Goal: Task Accomplishment & Management: Manage account settings

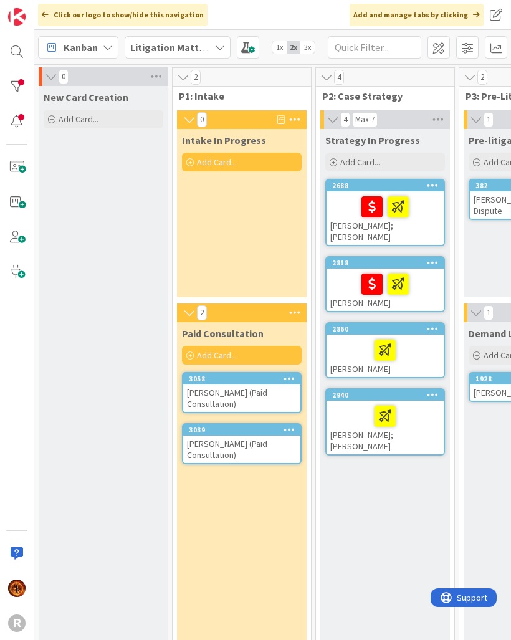
click at [99, 51] on div "Kanban" at bounding box center [78, 47] width 80 height 22
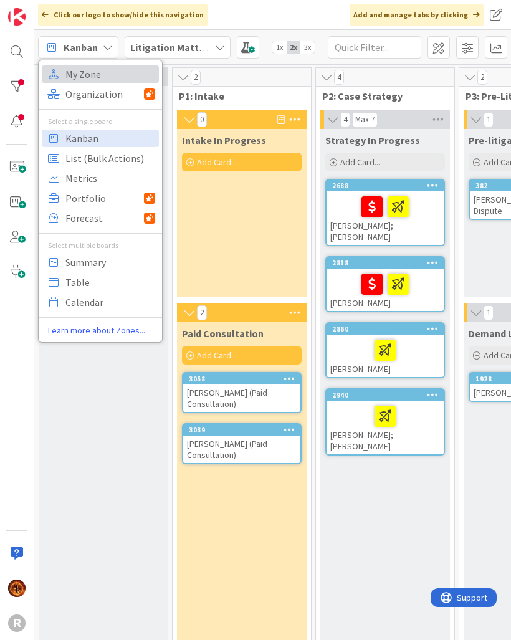
click at [98, 65] on span "My Zone" at bounding box center [110, 74] width 90 height 19
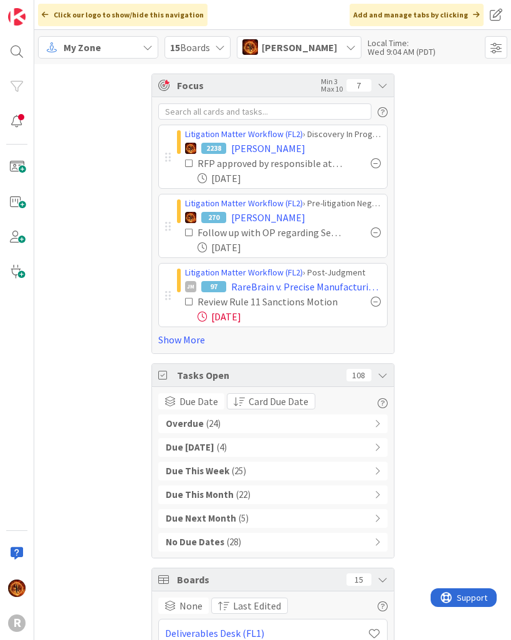
click at [195, 334] on link "Show More" at bounding box center [272, 339] width 229 height 15
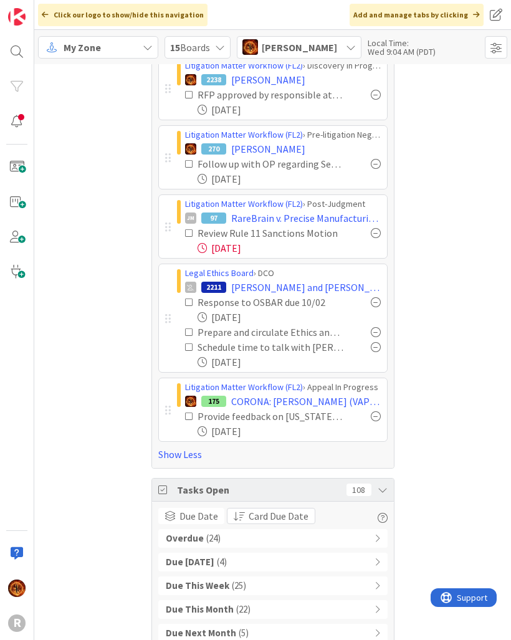
scroll to position [84, 0]
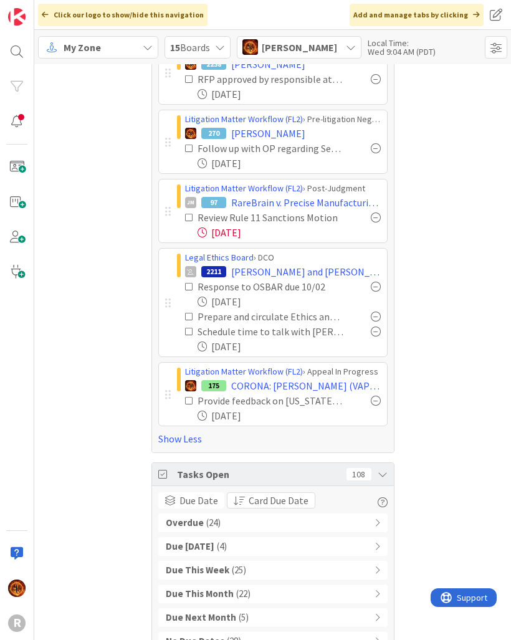
click at [300, 529] on div "Overdue ( 24 )" at bounding box center [272, 523] width 229 height 19
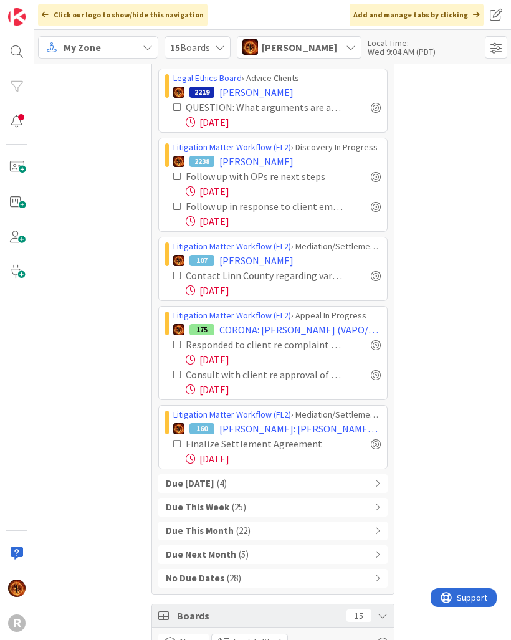
scroll to position [1476, 0]
click at [324, 335] on span "CORONA: ITMO William Corona (VAPO/Guardianship)" at bounding box center [301, 329] width 162 height 15
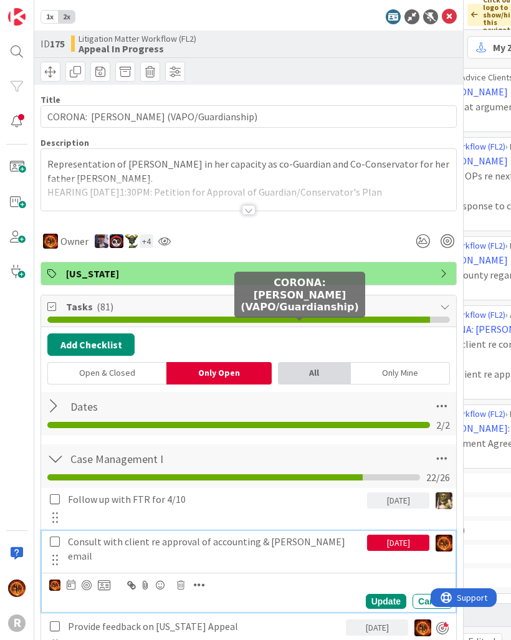
click at [317, 545] on p "Consult with client re approval of accounting & Richards email" at bounding box center [215, 549] width 294 height 28
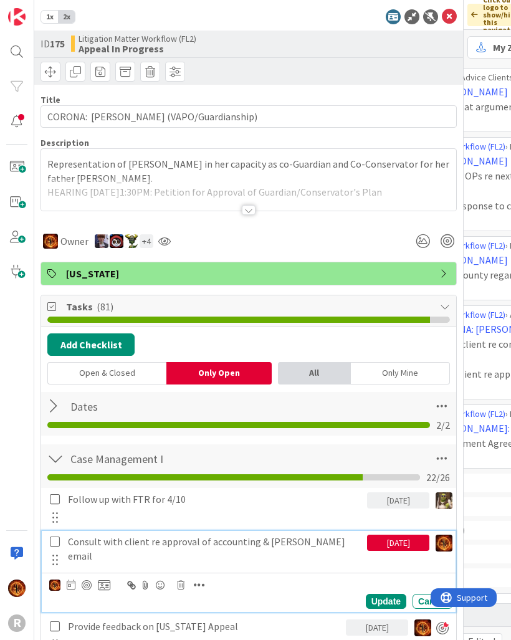
click at [72, 589] on icon at bounding box center [71, 585] width 9 height 10
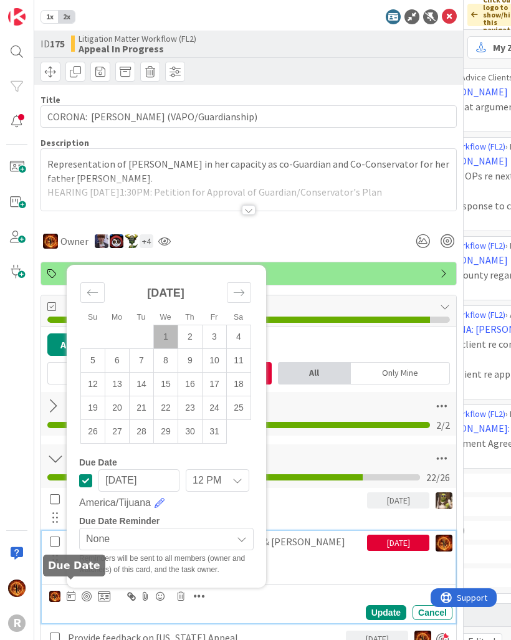
click at [219, 327] on td "3" at bounding box center [215, 338] width 24 height 24
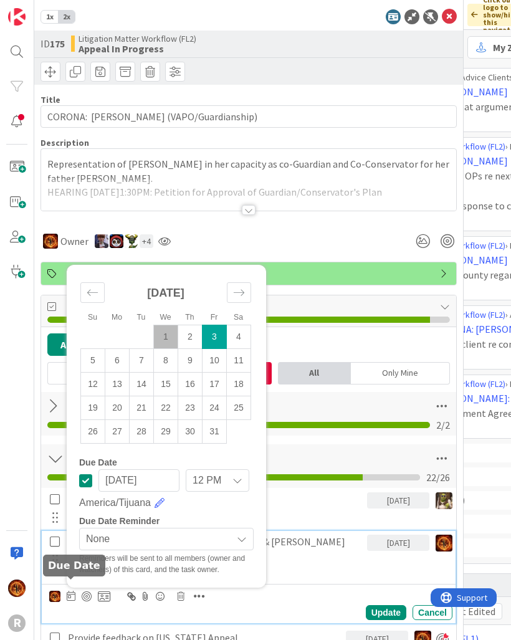
type input "10/03/2025"
click at [386, 606] on div "Update" at bounding box center [386, 613] width 41 height 15
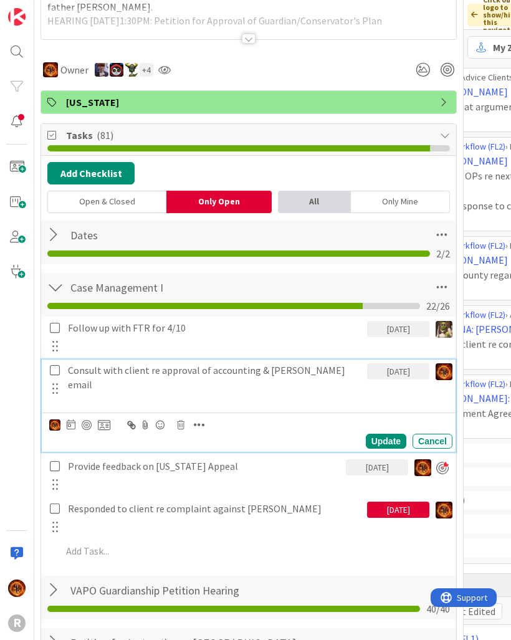
scroll to position [170, 0]
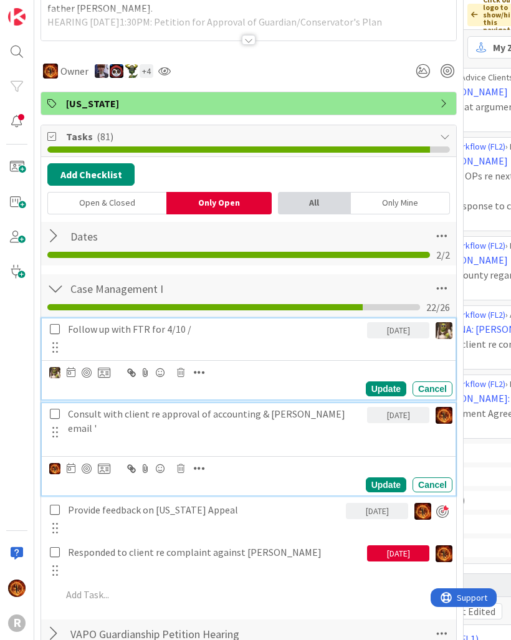
click at [435, 387] on div "Cancel" at bounding box center [433, 389] width 40 height 15
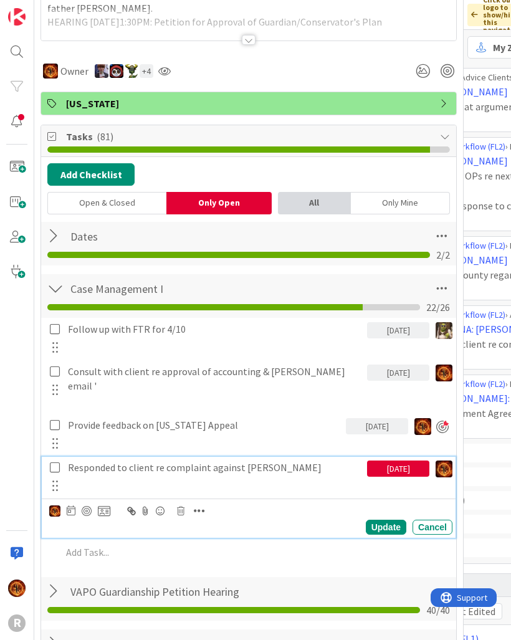
click at [315, 461] on p "Responded to client re complaint against Rachel Brooks" at bounding box center [215, 468] width 294 height 14
click at [74, 506] on icon at bounding box center [71, 511] width 9 height 10
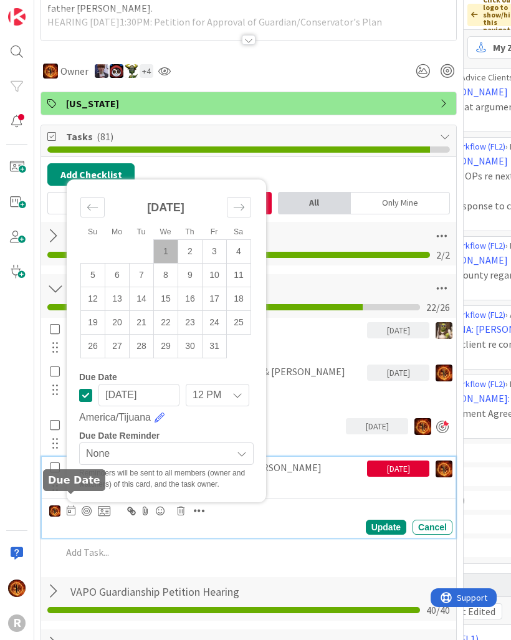
click at [116, 268] on td "6" at bounding box center [117, 276] width 24 height 24
type input "10/06/2025"
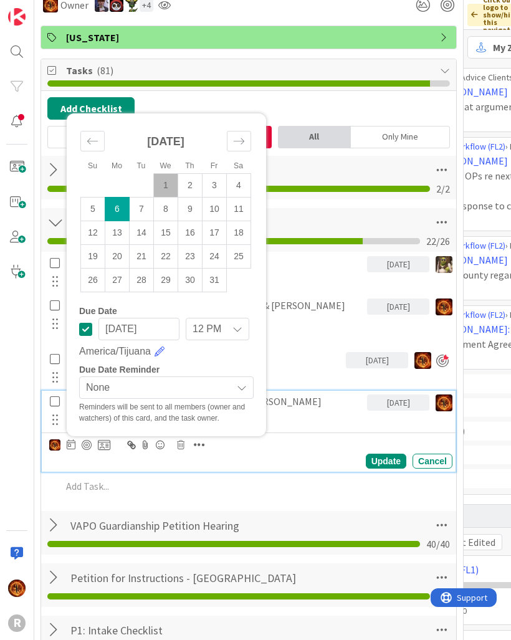
scroll to position [238, 0]
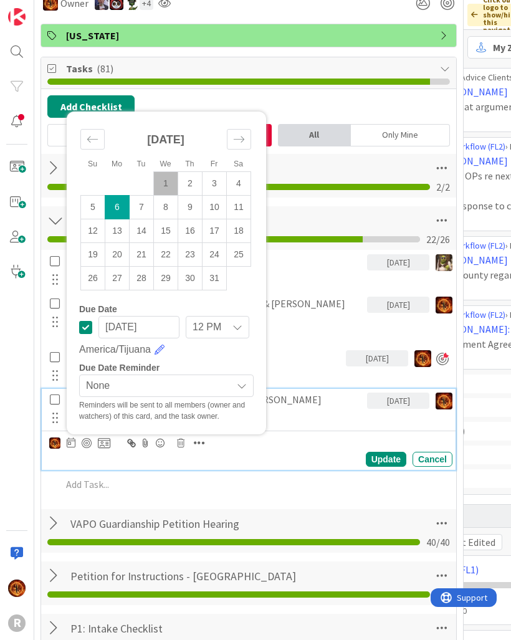
click at [392, 452] on div "Update" at bounding box center [386, 459] width 41 height 15
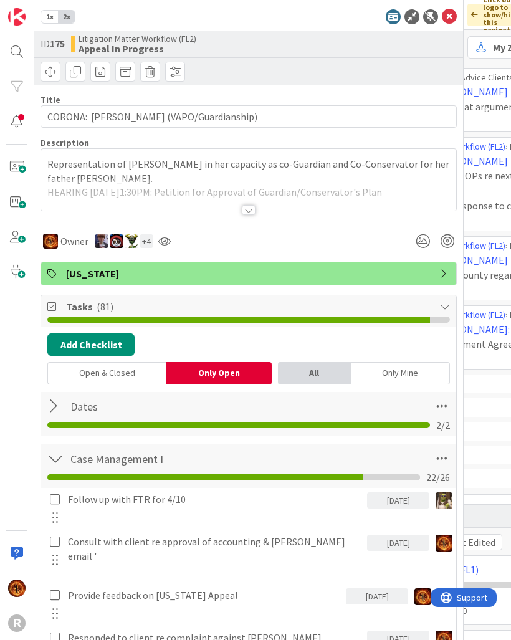
scroll to position [0, 0]
click at [451, 12] on icon at bounding box center [449, 16] width 15 height 15
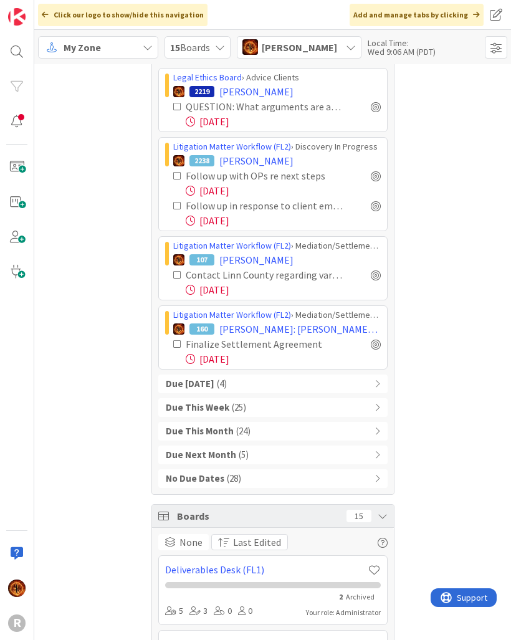
click at [378, 377] on div "Due Today ( 4 )" at bounding box center [272, 384] width 229 height 19
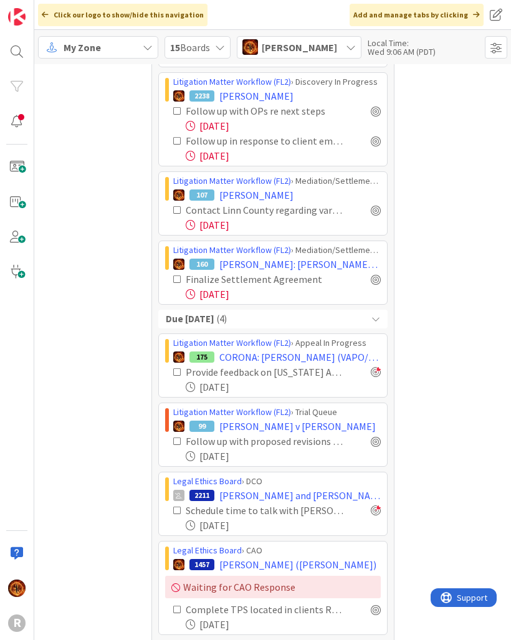
scroll to position [1542, 0]
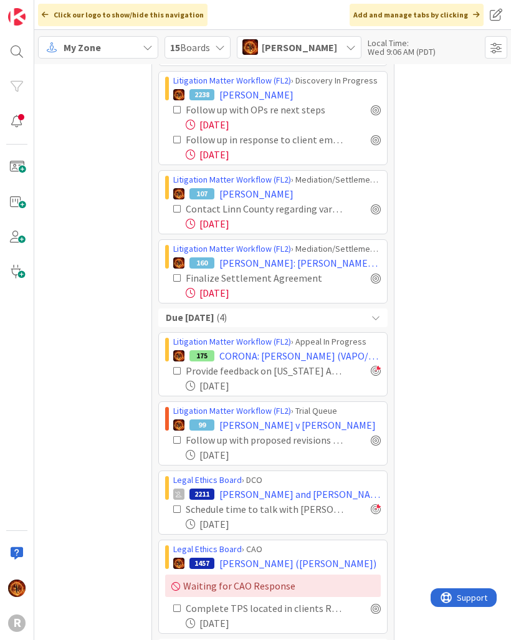
click at [374, 443] on div at bounding box center [376, 440] width 10 height 10
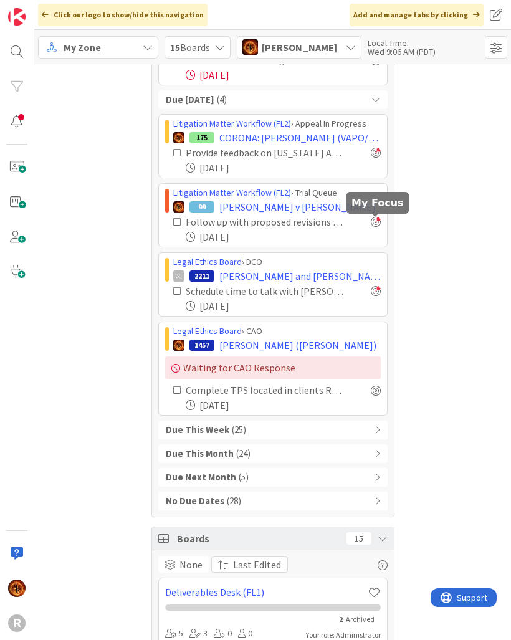
scroll to position [1829, 0]
click at [290, 347] on span "SEIDL, Michael (Mick)" at bounding box center [298, 346] width 157 height 15
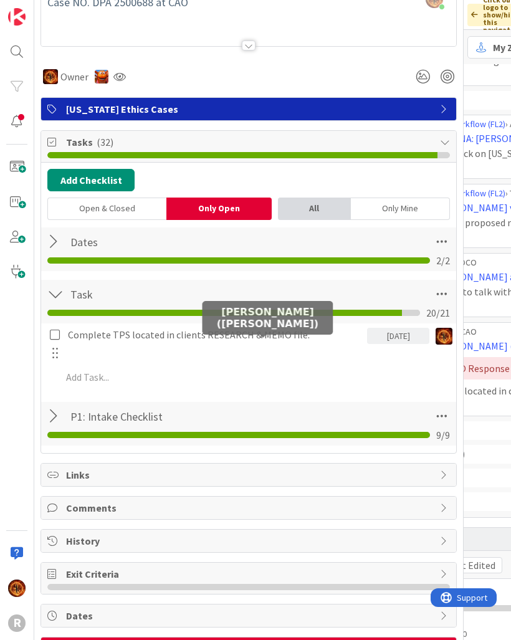
scroll to position [164, 0]
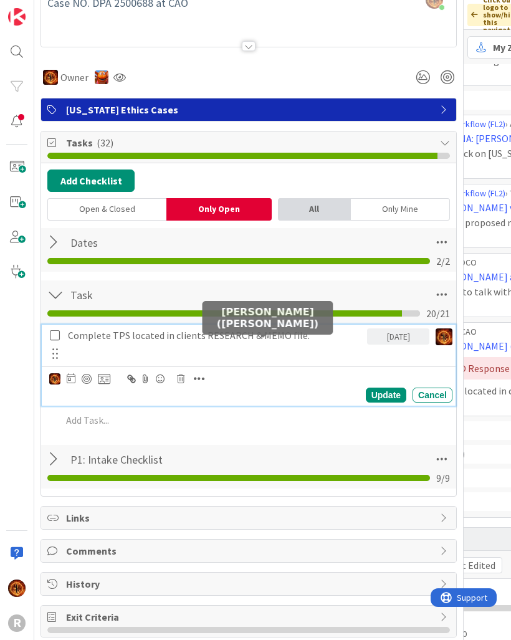
click at [354, 345] on div "Complete TPS located in clients RESEARCH & MEMO file." at bounding box center [215, 336] width 304 height 22
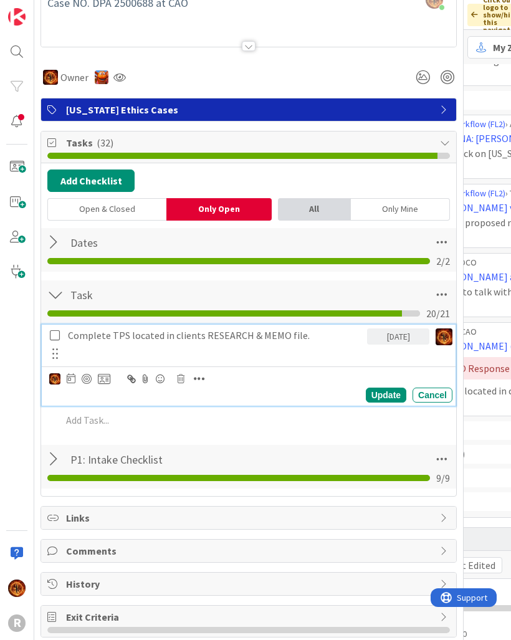
click at [70, 384] on icon at bounding box center [71, 379] width 9 height 10
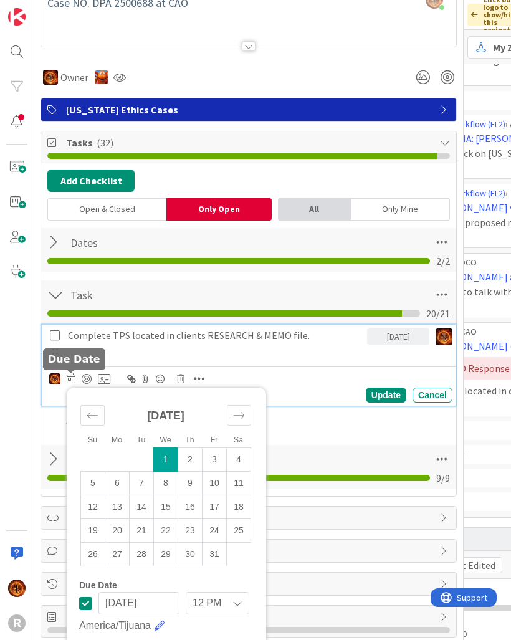
click at [120, 487] on td "6" at bounding box center [117, 484] width 24 height 24
type input "10/06/2025"
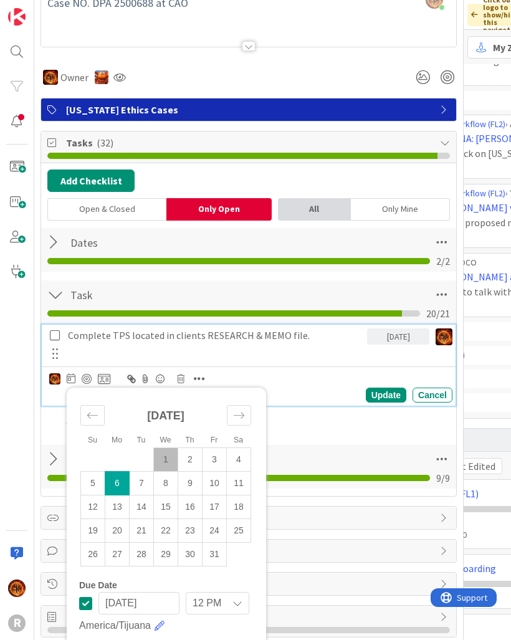
click at [396, 397] on div "Update" at bounding box center [386, 395] width 41 height 15
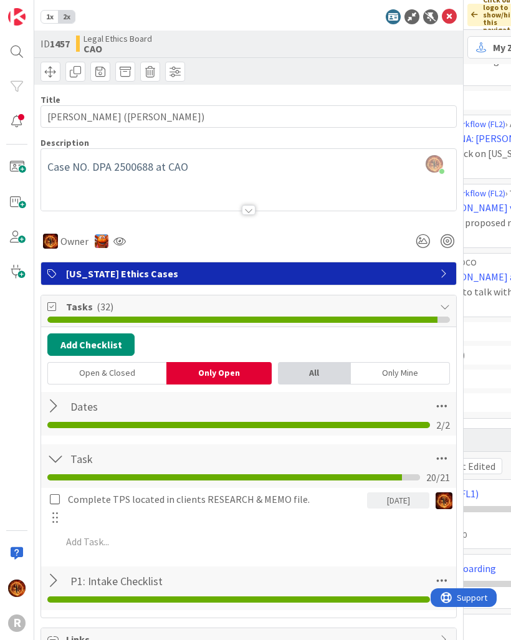
scroll to position [0, 0]
click at [446, 18] on icon at bounding box center [449, 16] width 15 height 15
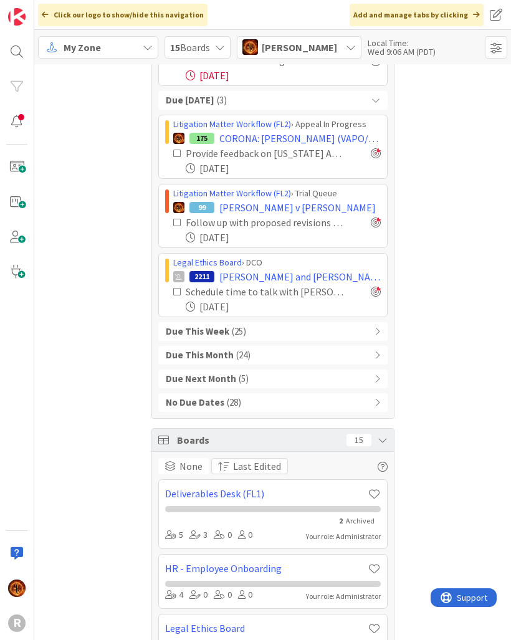
click at [373, 331] on div "Due This Week ( 25 )" at bounding box center [272, 331] width 229 height 19
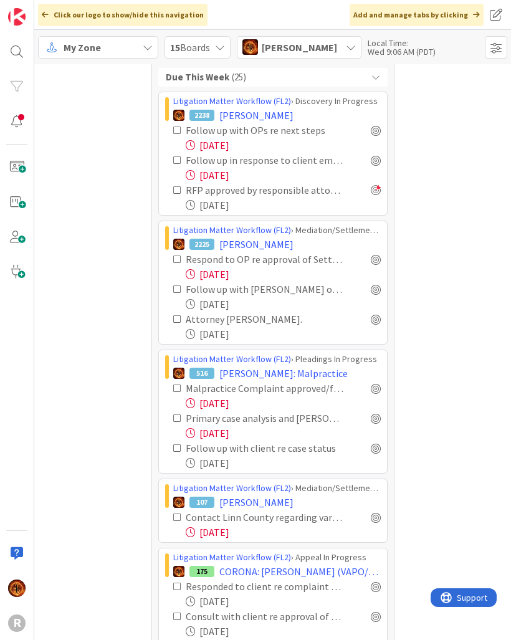
scroll to position [2084, 0]
click at [494, 233] on div "Focus Min 3 Max 10 8 Litigation Matter Workflow (FL2) › Discovery In Progress 2…" at bounding box center [272, 210] width 477 height 4458
click at [510, 244] on div "Focus Min 3 Max 10 8 Litigation Matter Workflow (FL2) › Discovery In Progress 2…" at bounding box center [272, 210] width 477 height 4458
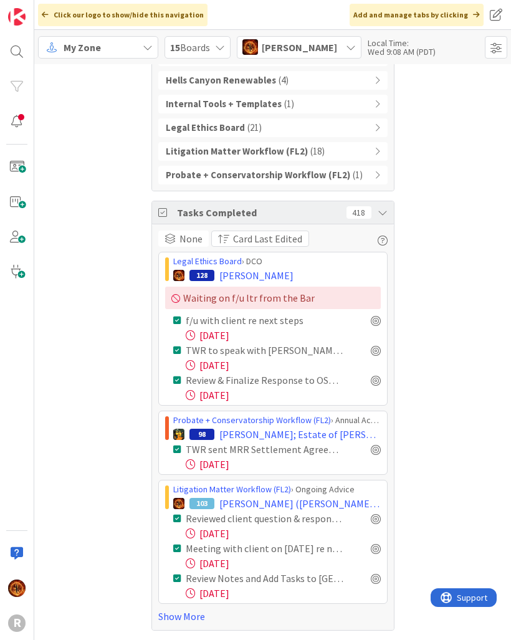
scroll to position [3882, 0]
click at [296, 334] on div "12/04/2024" at bounding box center [283, 335] width 195 height 15
click at [383, 211] on icon at bounding box center [383, 213] width 10 height 10
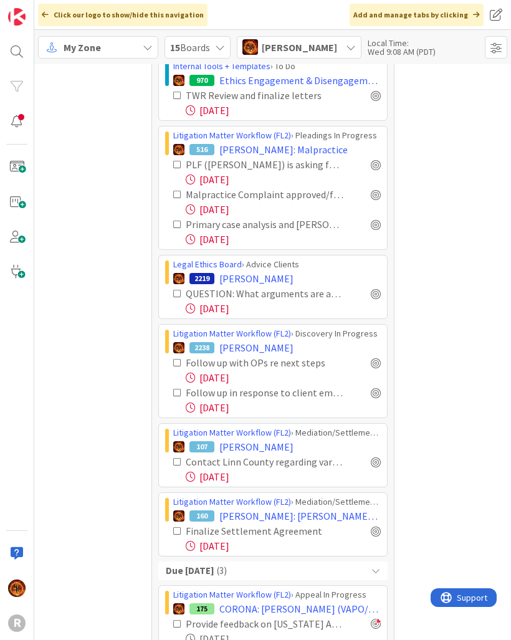
scroll to position [1358, 0]
